Goal: Navigation & Orientation: Understand site structure

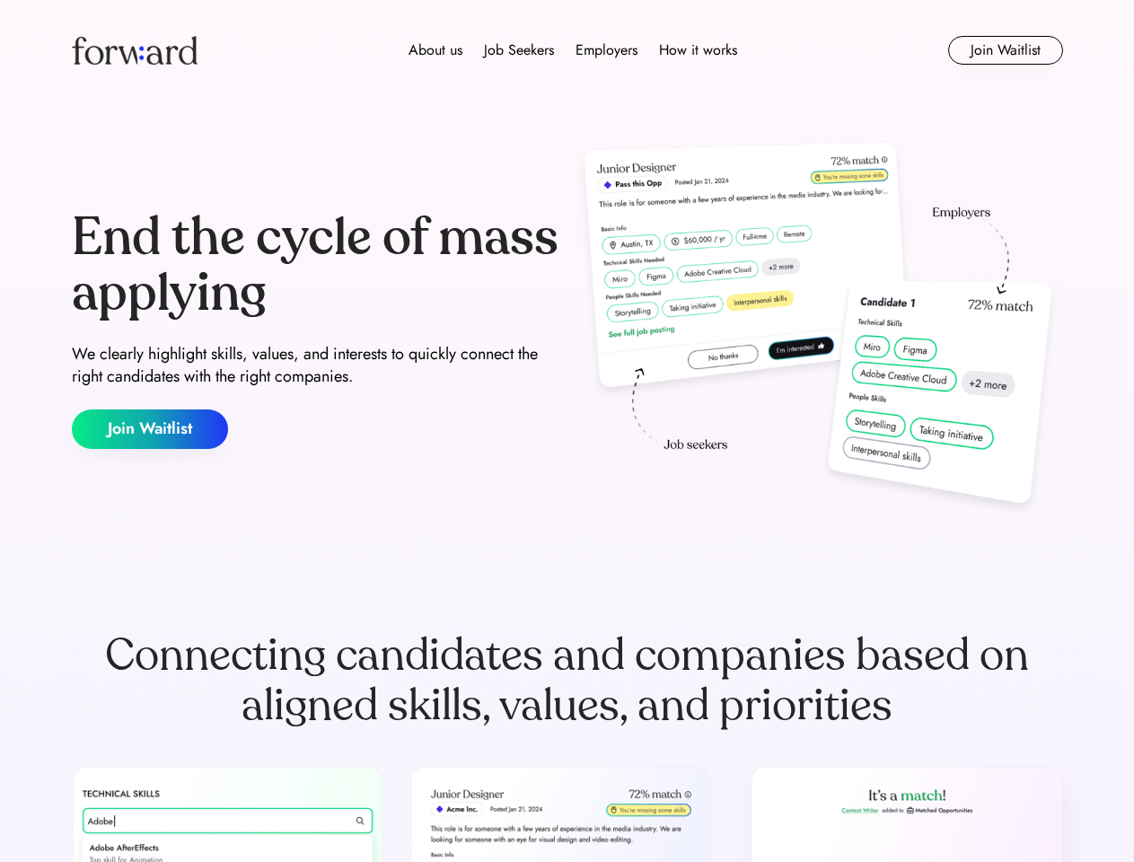
click at [567, 431] on div "End the cycle of mass applying We clearly highlight skills, values, and interes…" at bounding box center [567, 330] width 991 height 386
click at [568, 50] on div "About us Job Seekers Employers How it works" at bounding box center [573, 51] width 708 height 22
click at [135, 50] on img at bounding box center [135, 50] width 126 height 29
click at [573, 50] on div "About us Job Seekers Employers How it works" at bounding box center [573, 51] width 708 height 22
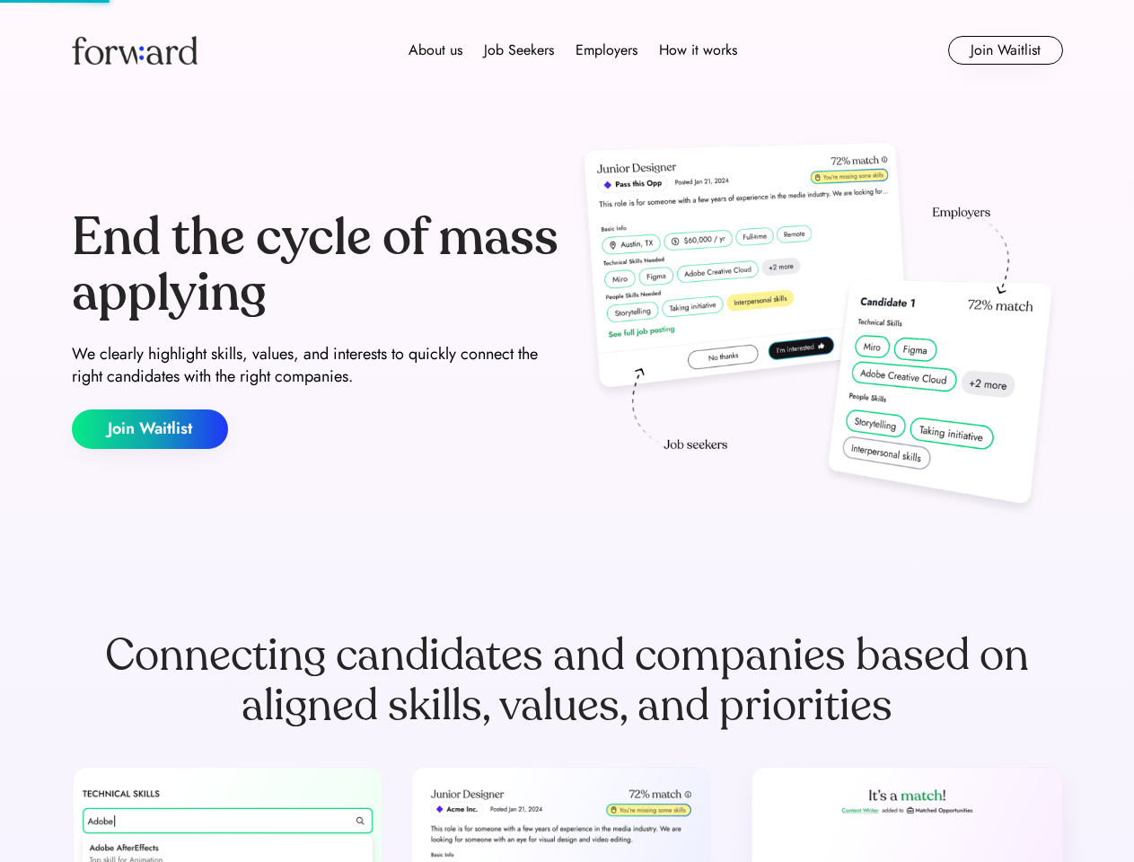
click at [436, 50] on div "About us" at bounding box center [436, 51] width 54 height 22
click at [519, 50] on div "Job Seekers" at bounding box center [519, 51] width 70 height 22
click at [606, 50] on div "Employers" at bounding box center [607, 51] width 62 height 22
click at [697, 50] on div "How it works" at bounding box center [698, 51] width 78 height 22
click at [1005, 50] on button "Join Waitlist" at bounding box center [1005, 50] width 115 height 29
